Goal: Find specific page/section: Find specific page/section

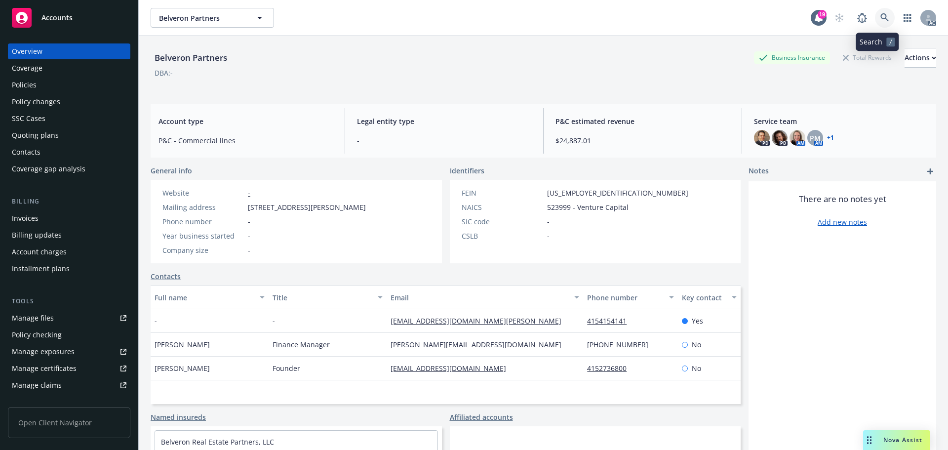
click at [880, 20] on icon at bounding box center [884, 17] width 9 height 9
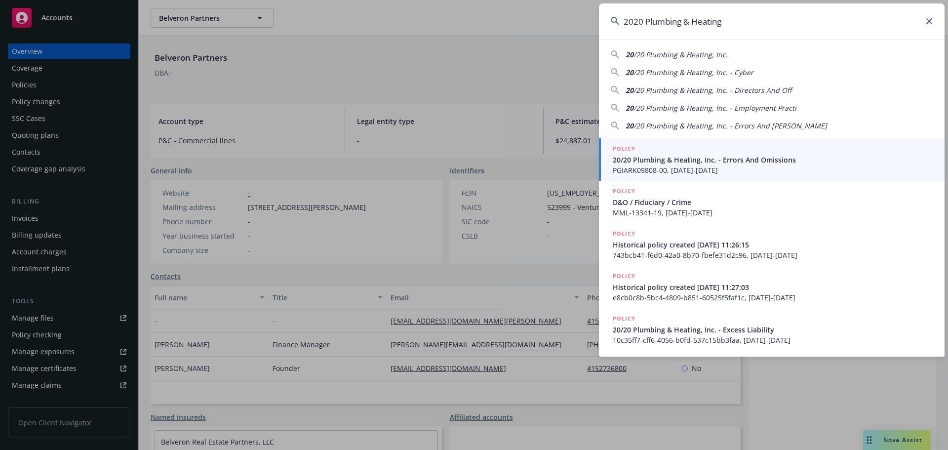
type input "2020 Plumbing & Heating"
click at [723, 158] on span "20/20 Plumbing & Heating, Inc. - Errors And Omissions" at bounding box center [773, 160] width 320 height 10
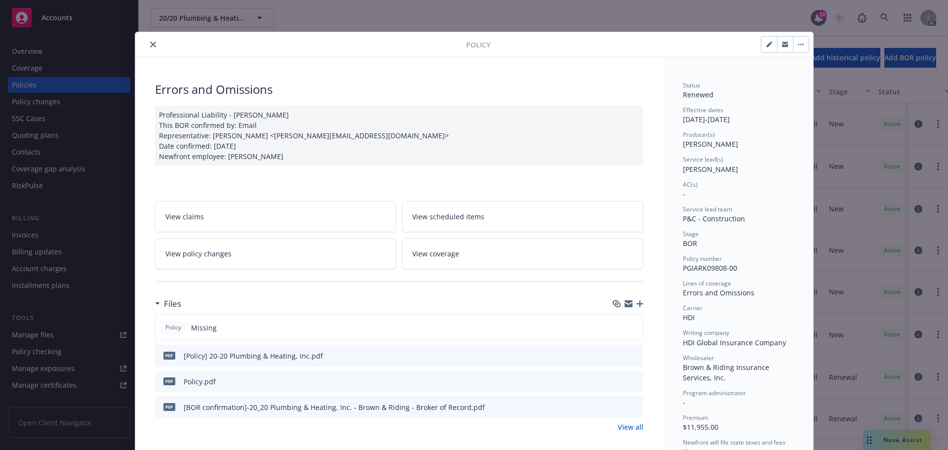
click at [150, 43] on icon "close" at bounding box center [153, 44] width 6 height 6
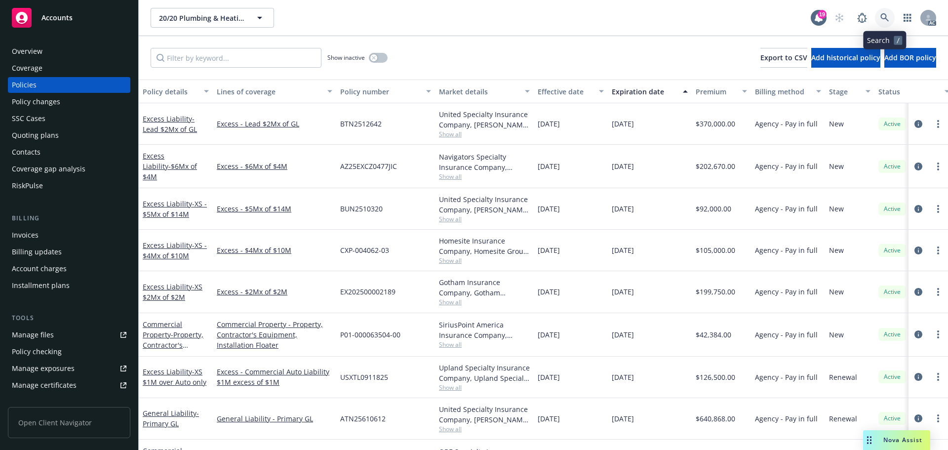
click at [880, 17] on icon at bounding box center [884, 17] width 9 height 9
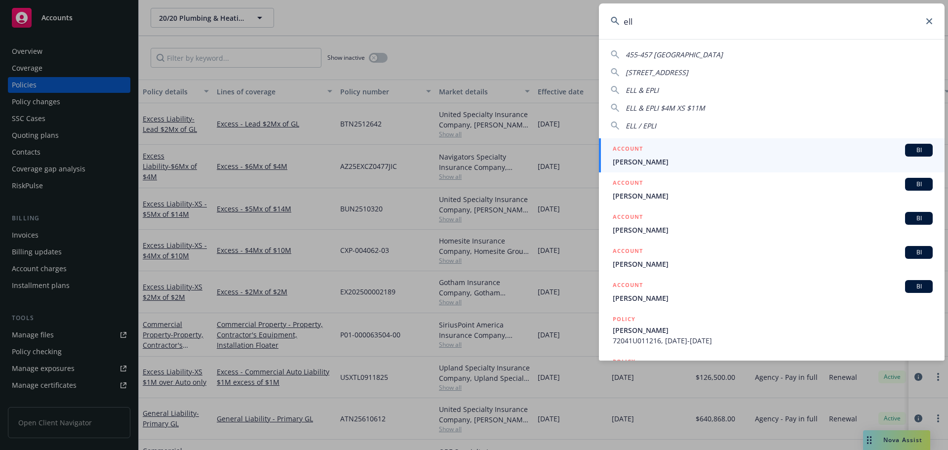
click at [840, 32] on input "ell" at bounding box center [772, 21] width 346 height 36
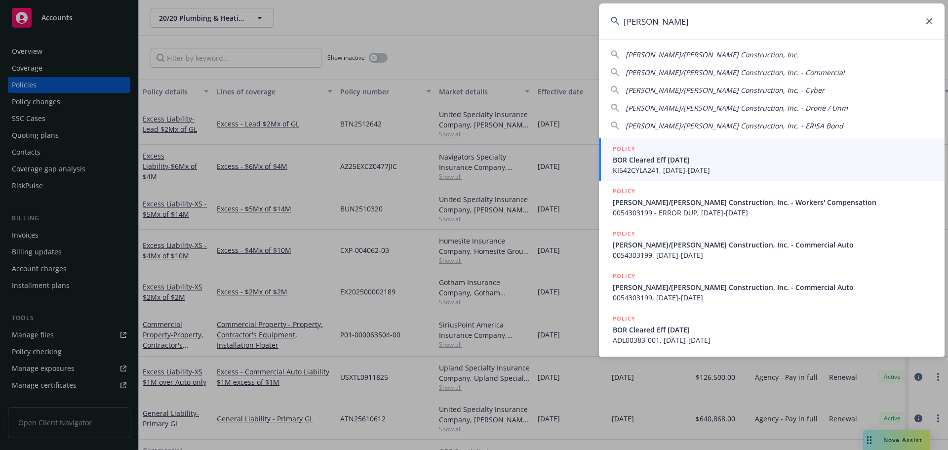
type input "[PERSON_NAME]"
click at [712, 164] on span "BOR Cleared Eff [DATE]" at bounding box center [773, 160] width 320 height 10
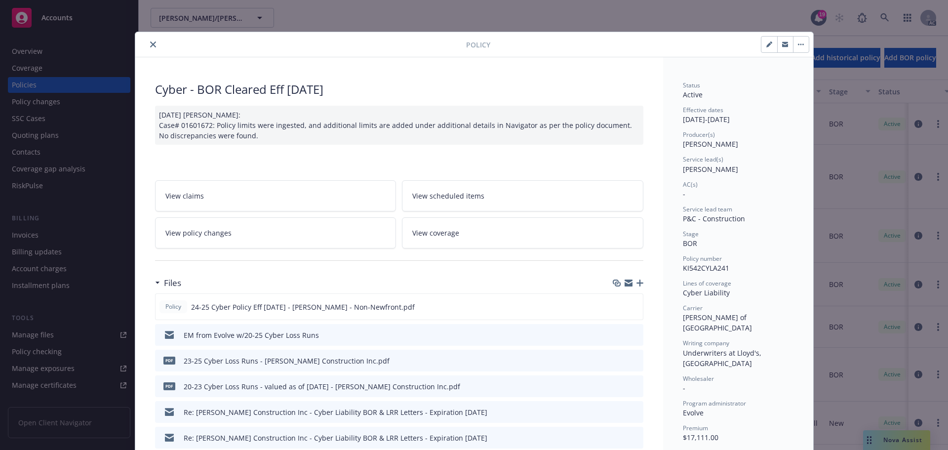
click at [153, 42] on button "close" at bounding box center [153, 45] width 12 height 12
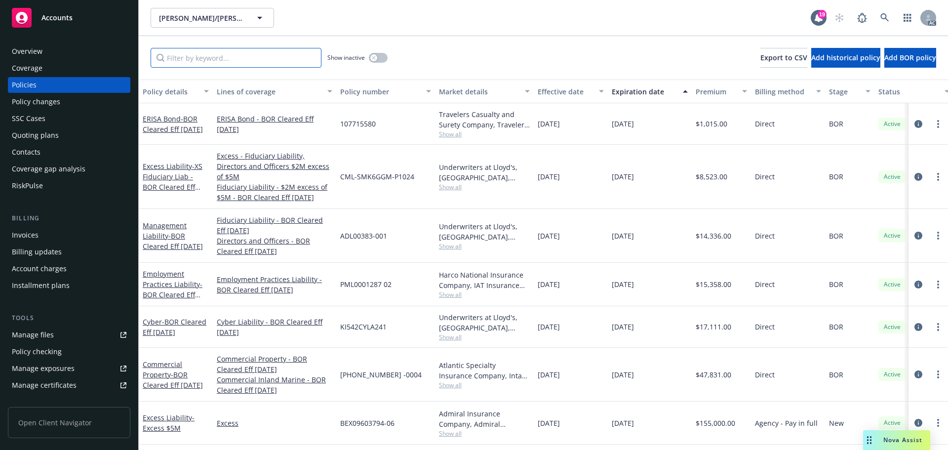
click at [196, 58] on input "Filter by keyword..." at bounding box center [236, 58] width 171 height 20
paste input "54303201"
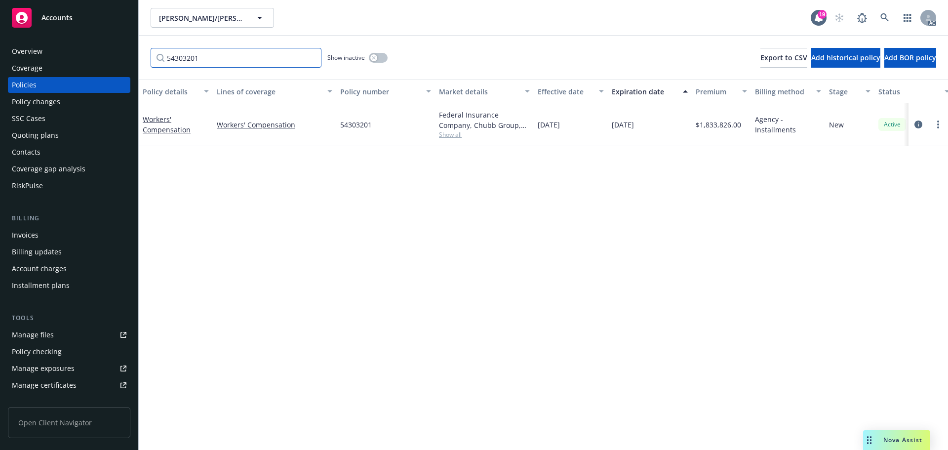
type input "54303201"
click at [57, 104] on div "Policy changes" at bounding box center [36, 102] width 48 height 16
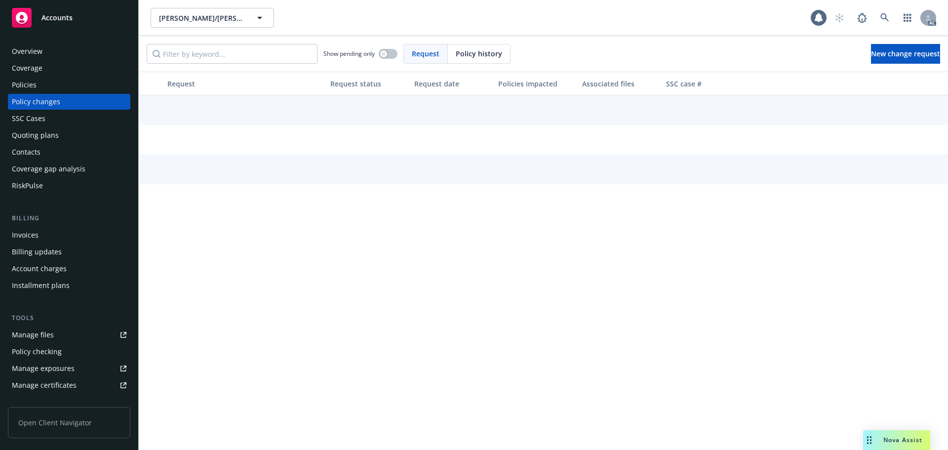
drag, startPoint x: 455, startPoint y: 54, endPoint x: 449, endPoint y: 55, distance: 5.5
click at [454, 54] on div "Policy history" at bounding box center [479, 53] width 62 height 19
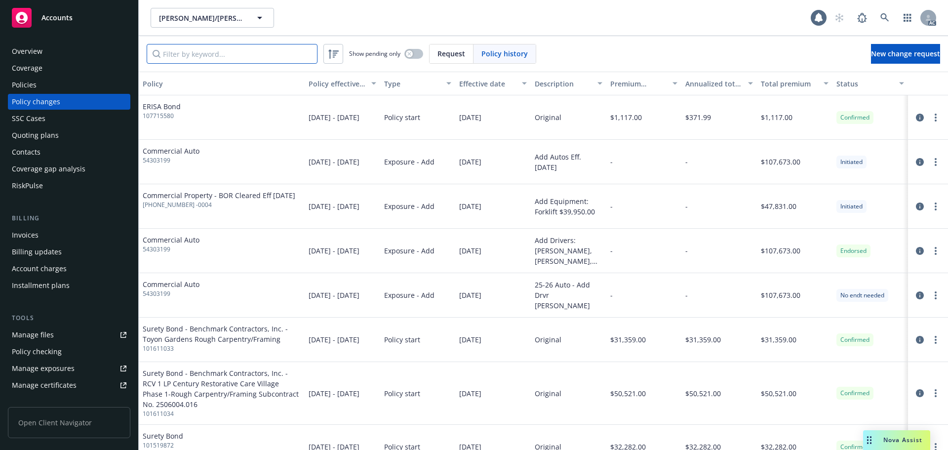
click at [302, 57] on input "Filter by keyword..." at bounding box center [232, 54] width 171 height 20
paste input "54303201"
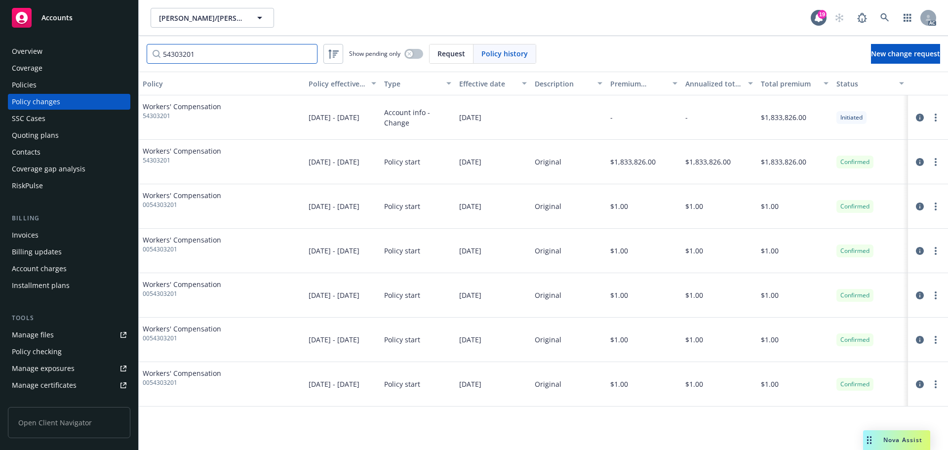
type input "54303201"
click at [56, 81] on div "Policies" at bounding box center [69, 85] width 115 height 16
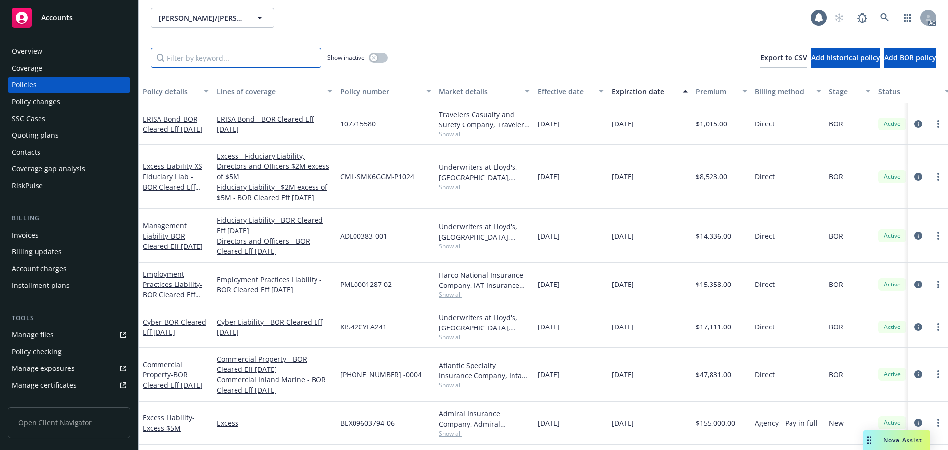
click at [227, 54] on input "Filter by keyword..." at bounding box center [236, 58] width 171 height 20
paste input "54303201"
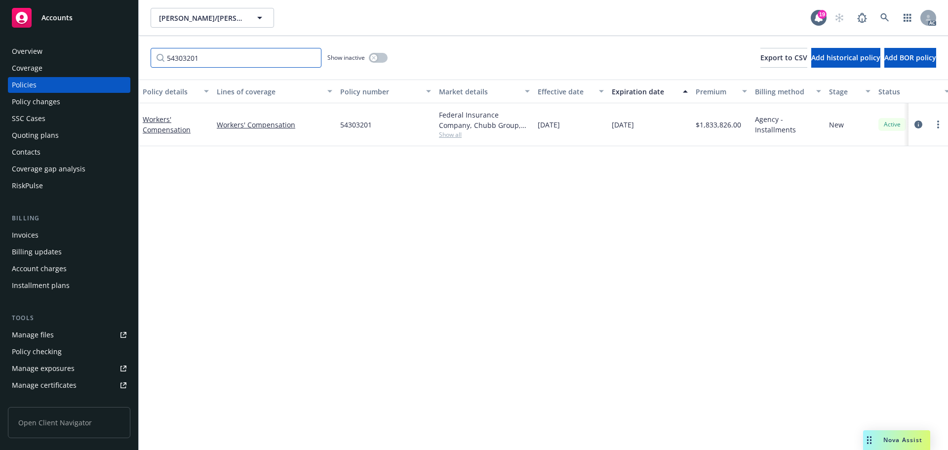
type input "54303201"
